Goal: Information Seeking & Learning: Learn about a topic

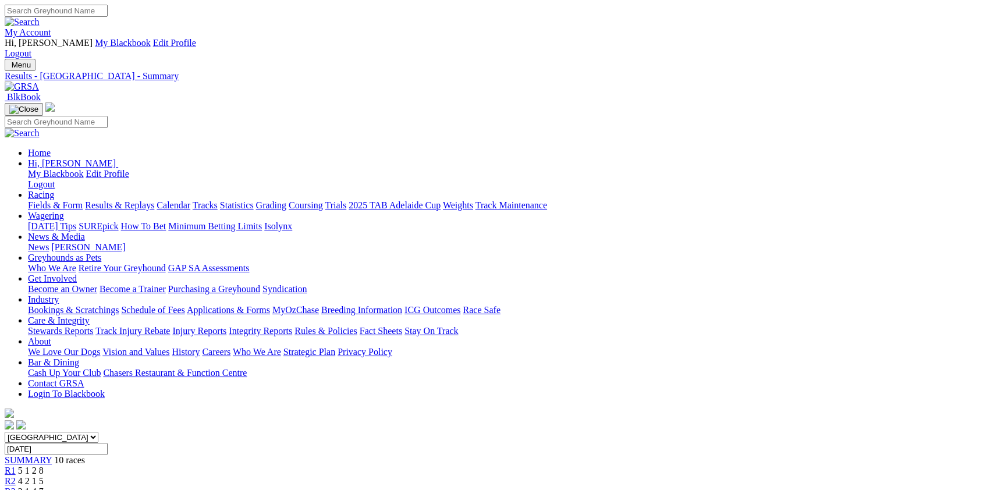
select select "[GEOGRAPHIC_DATA]"
click at [98, 432] on select "South Australia New South Wales Northern Territory Queensland Tasmania Victoria…" at bounding box center [52, 437] width 94 height 11
click at [676, 443] on div "[DATE]" at bounding box center [504, 449] width 999 height 12
click at [108, 443] on input "[DATE]" at bounding box center [56, 449] width 103 height 12
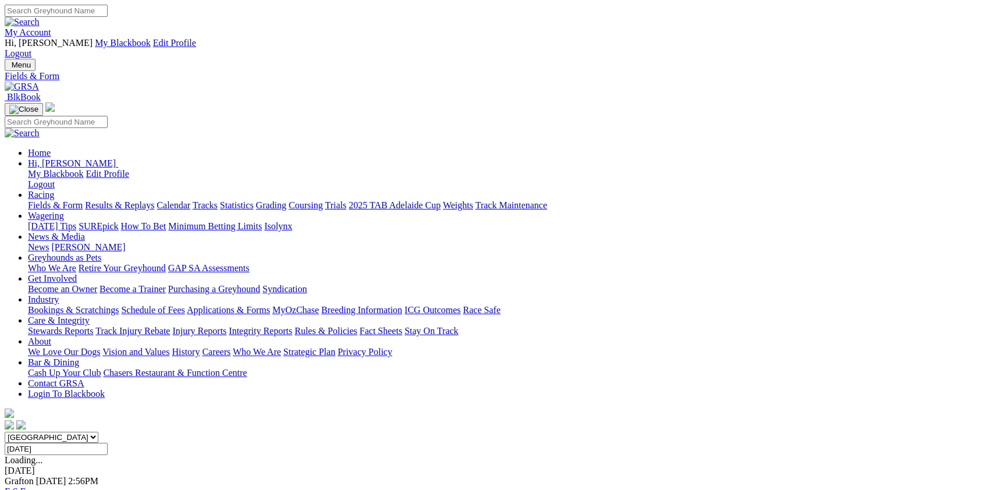
type input "Today, 6 Oct 2025"
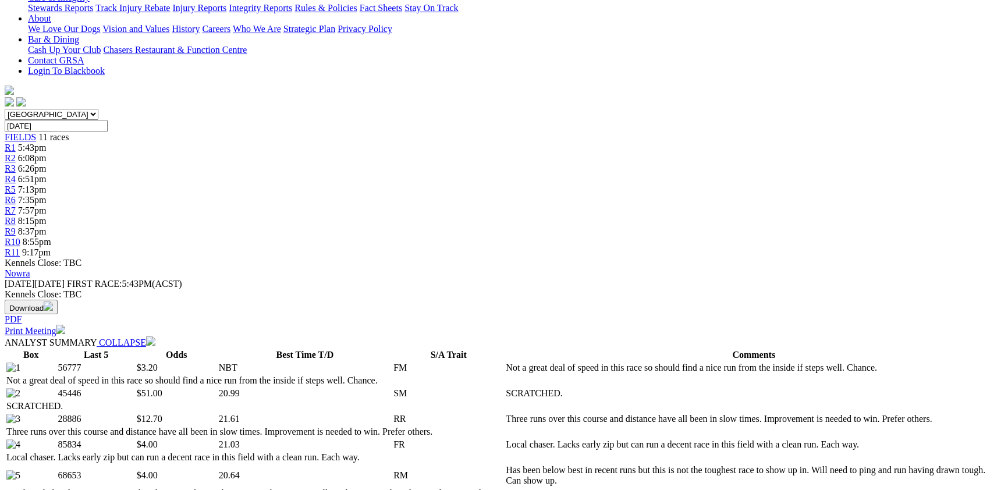
scroll to position [508, 0]
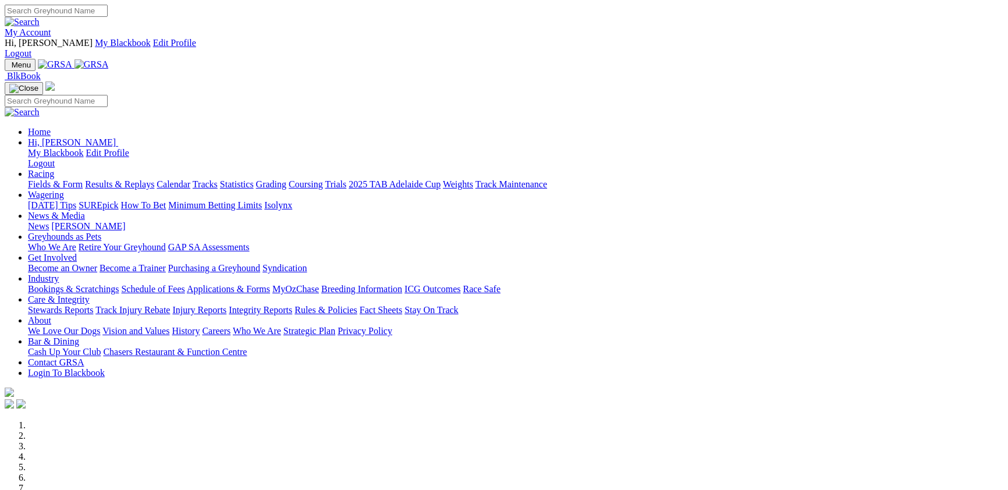
click at [54, 169] on link "Racing" at bounding box center [41, 174] width 26 height 10
click at [83, 179] on link "Fields & Form" at bounding box center [55, 184] width 55 height 10
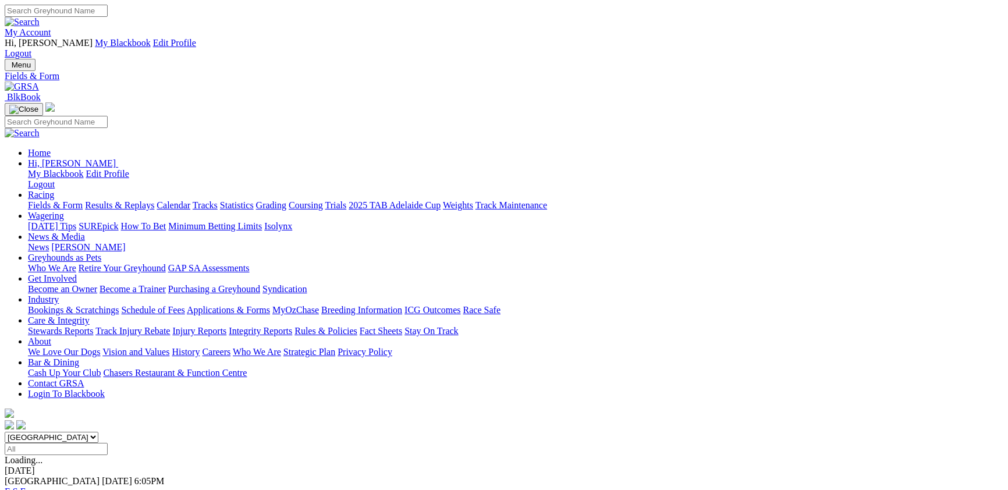
click at [26, 487] on link "F" at bounding box center [22, 492] width 5 height 10
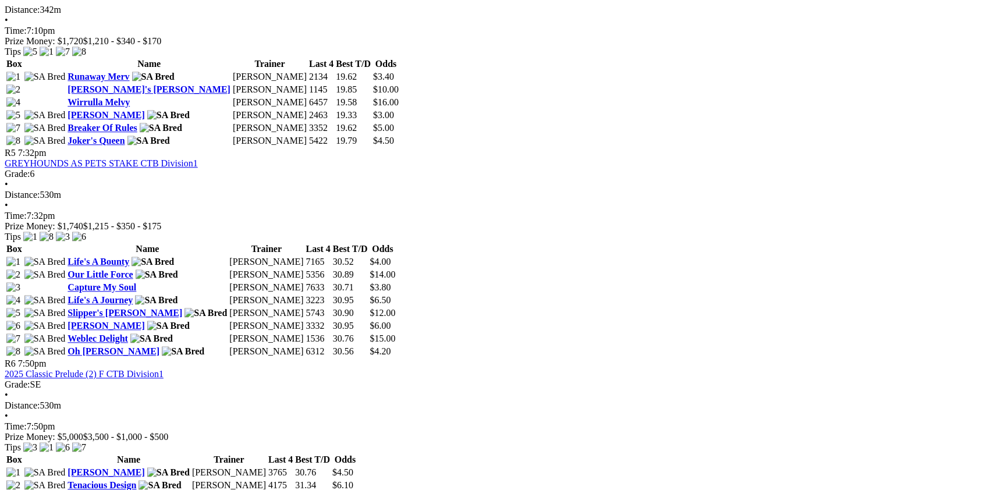
scroll to position [1333, 0]
